Goal: Information Seeking & Learning: Learn about a topic

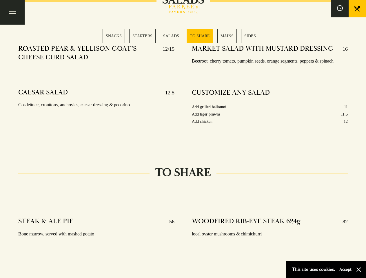
scroll to position [723, 0]
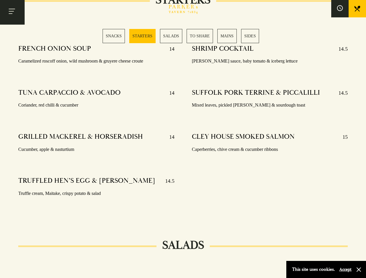
click at [183, 139] on div "SHRIMP COCKTAIL 14.5 Marie rose sauce, baby tomato & iceberg lettuce SUFFOLK PO…" at bounding box center [269, 128] width 173 height 177
click at [12, 12] on button "Toggle navigation" at bounding box center [12, 12] width 25 height 25
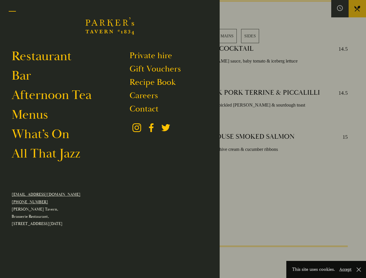
click at [340, 9] on div at bounding box center [183, 139] width 366 height 278
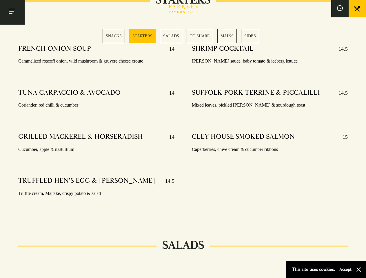
click at [183, 36] on div "SNACKS STARTERS SALADS TO SHARE MAINS SIDES" at bounding box center [183, 36] width 161 height 14
click at [345, 270] on button "Accept" at bounding box center [346, 270] width 12 height 6
